Goal: Transaction & Acquisition: Subscribe to service/newsletter

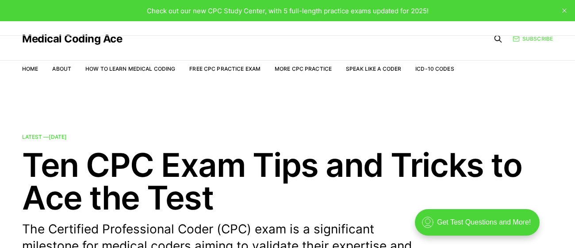
click at [538, 35] on link "Subscribe" at bounding box center [533, 39] width 40 height 8
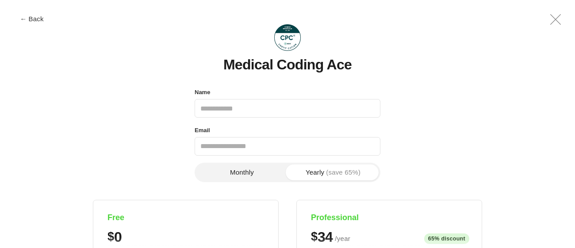
click at [225, 113] on input "Name" at bounding box center [288, 108] width 186 height 19
type input "**********"
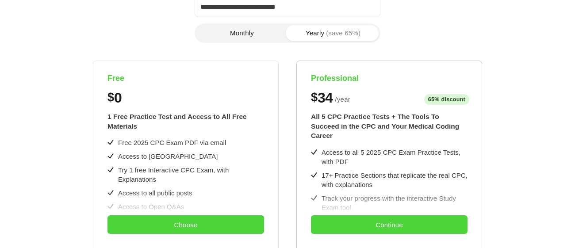
scroll to position [124, 0]
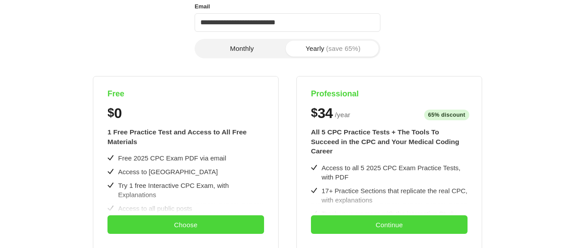
click at [242, 56] on button "Monthly" at bounding box center [241, 49] width 91 height 16
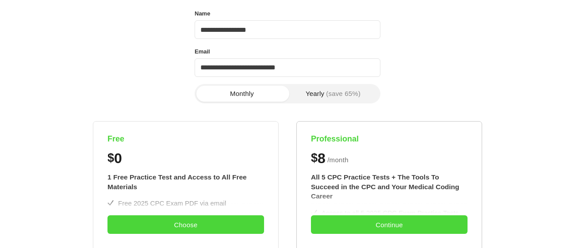
scroll to position [75, 0]
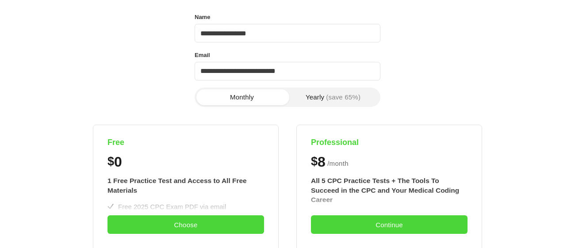
click at [326, 100] on span "(save 65%)" at bounding box center [343, 97] width 35 height 7
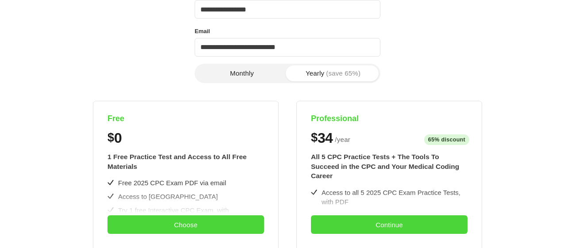
scroll to position [196, 0]
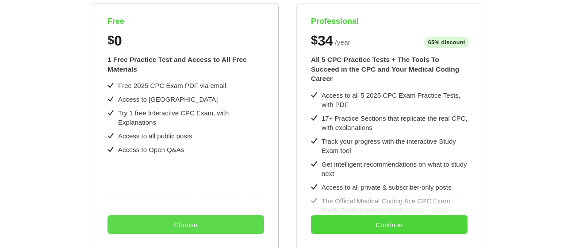
click at [178, 224] on button "Choose" at bounding box center [185, 224] width 157 height 19
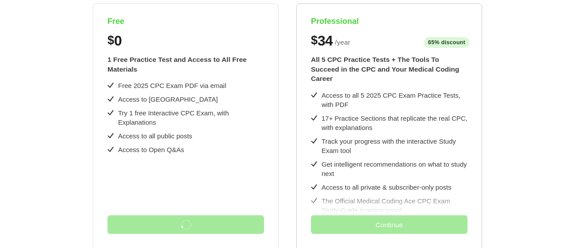
scroll to position [0, 0]
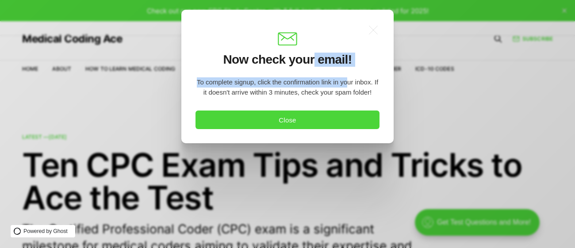
click at [347, 77] on section ".a{fill:none;stroke:currentColor;stroke-linecap:round;stroke-linejoin:round;str…" at bounding box center [288, 67] width 184 height 87
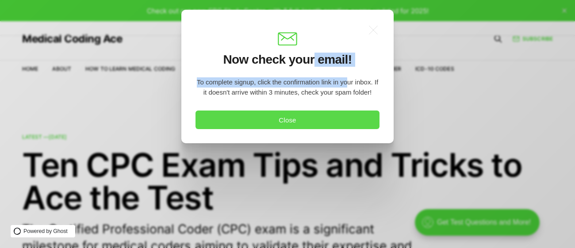
click at [342, 123] on button "Close" at bounding box center [288, 120] width 184 height 19
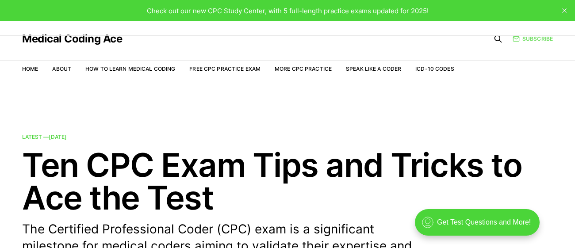
click at [528, 37] on link "Subscribe" at bounding box center [533, 39] width 40 height 8
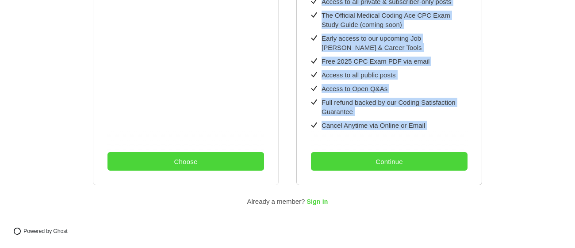
scroll to position [454, 0]
drag, startPoint x: 311, startPoint y: 156, endPoint x: 413, endPoint y: 114, distance: 110.3
copy div "All 5 CPC Practice Tests + The Tools To Succeed in the CPC and Your Medical Cod…"
